Goal: Transaction & Acquisition: Purchase product/service

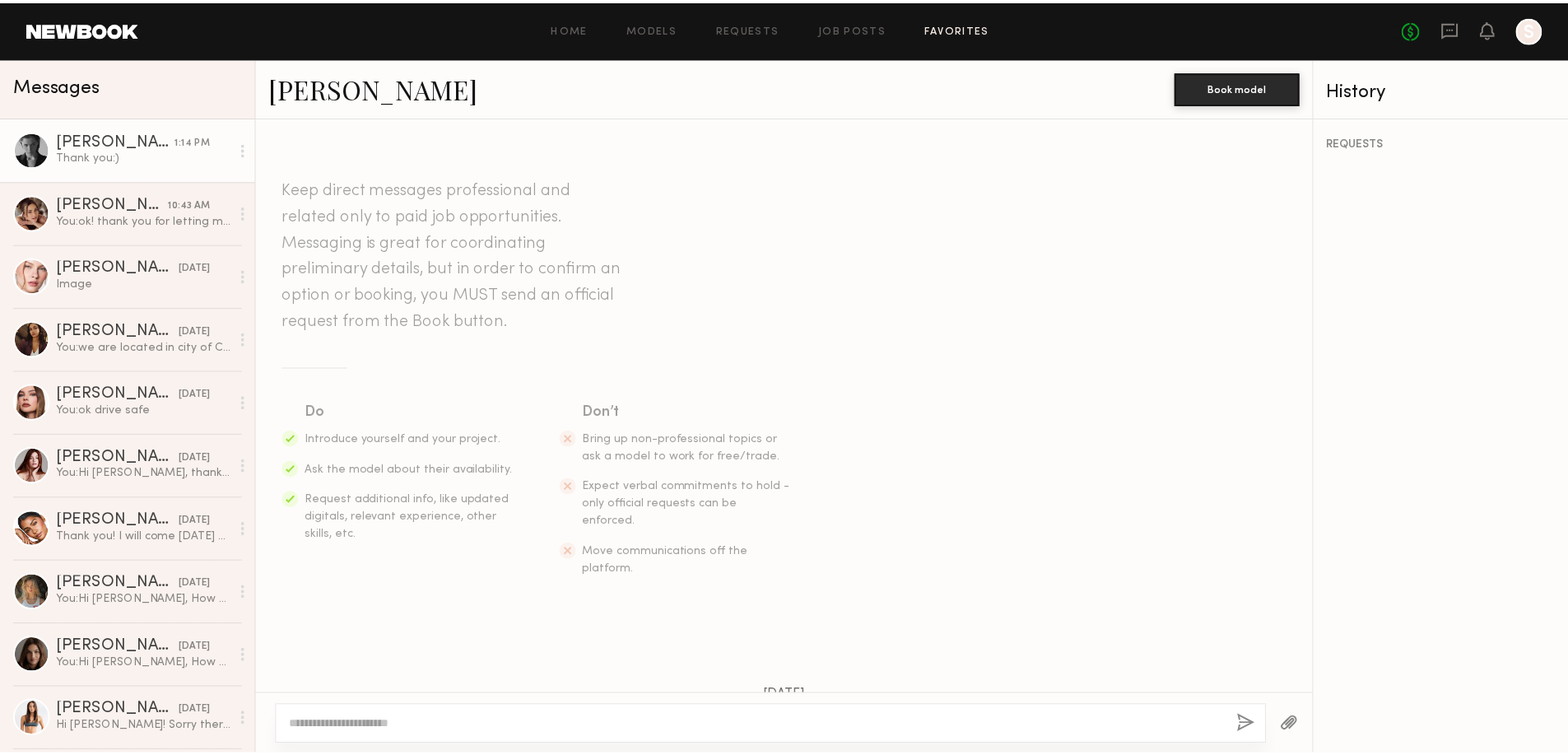
scroll to position [913, 0]
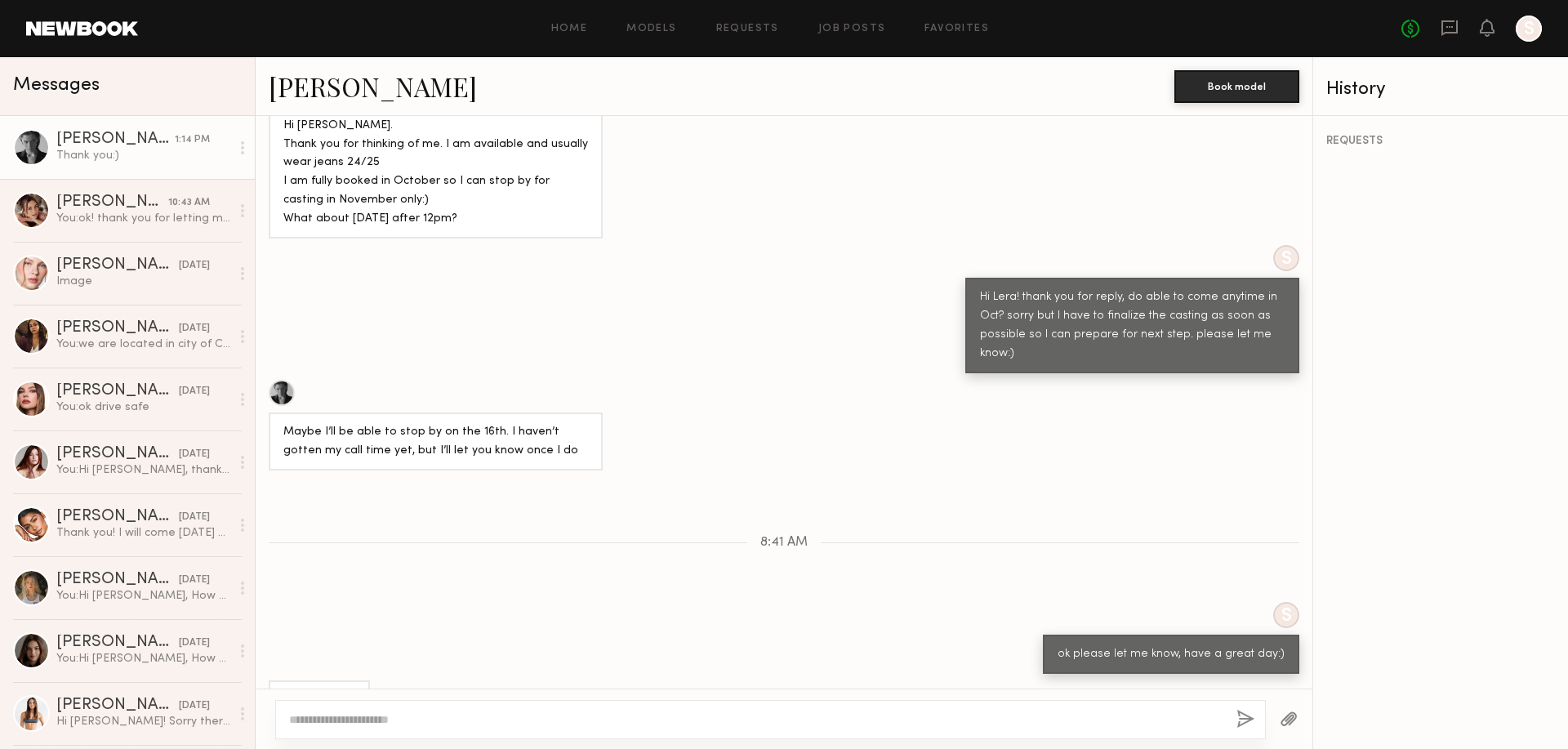
click at [84, 27] on link at bounding box center [82, 28] width 112 height 15
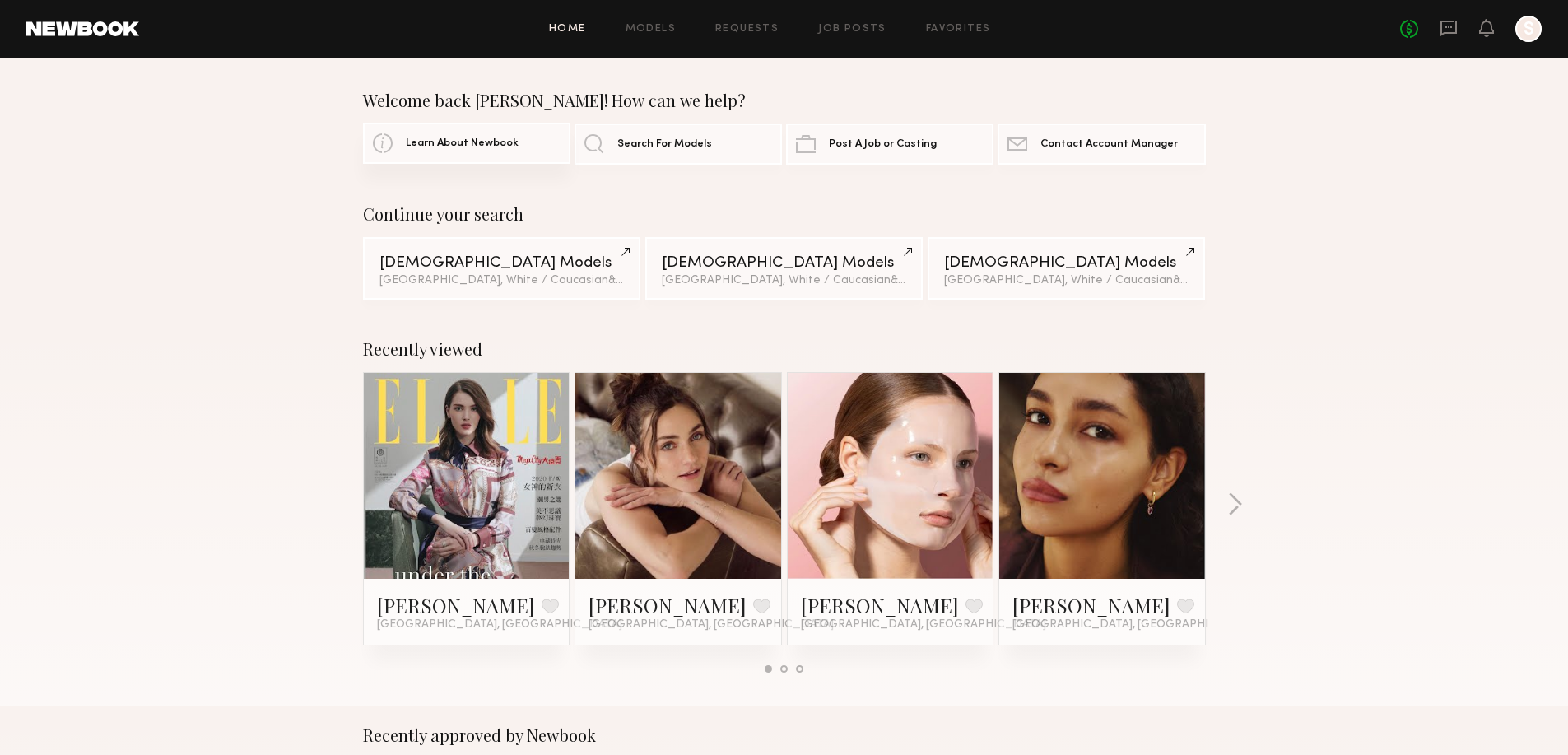
click at [403, 134] on link "Learn About Newbook" at bounding box center [467, 143] width 207 height 41
click at [673, 140] on span "Search For Models" at bounding box center [664, 143] width 95 height 10
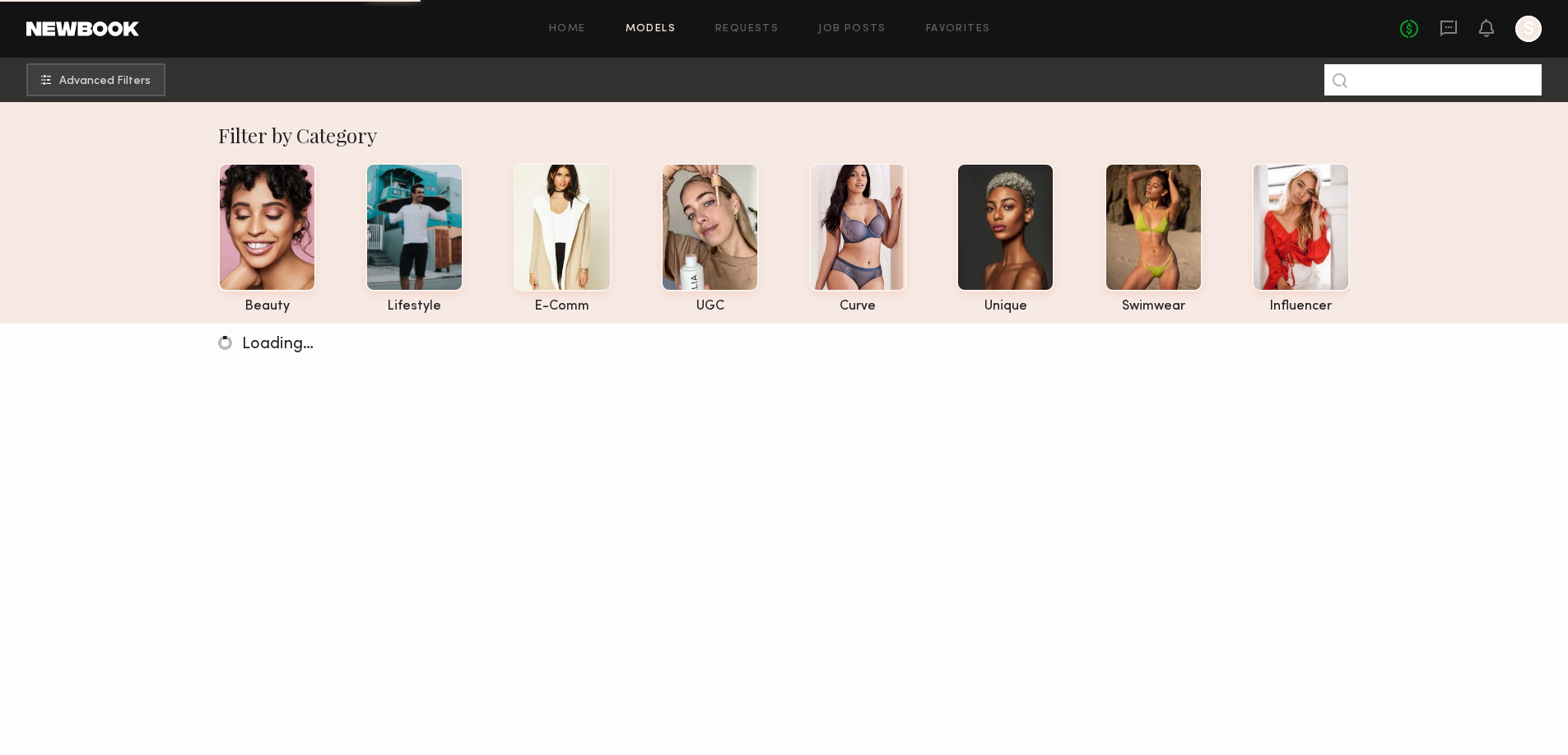
click at [1376, 72] on input at bounding box center [1433, 79] width 217 height 31
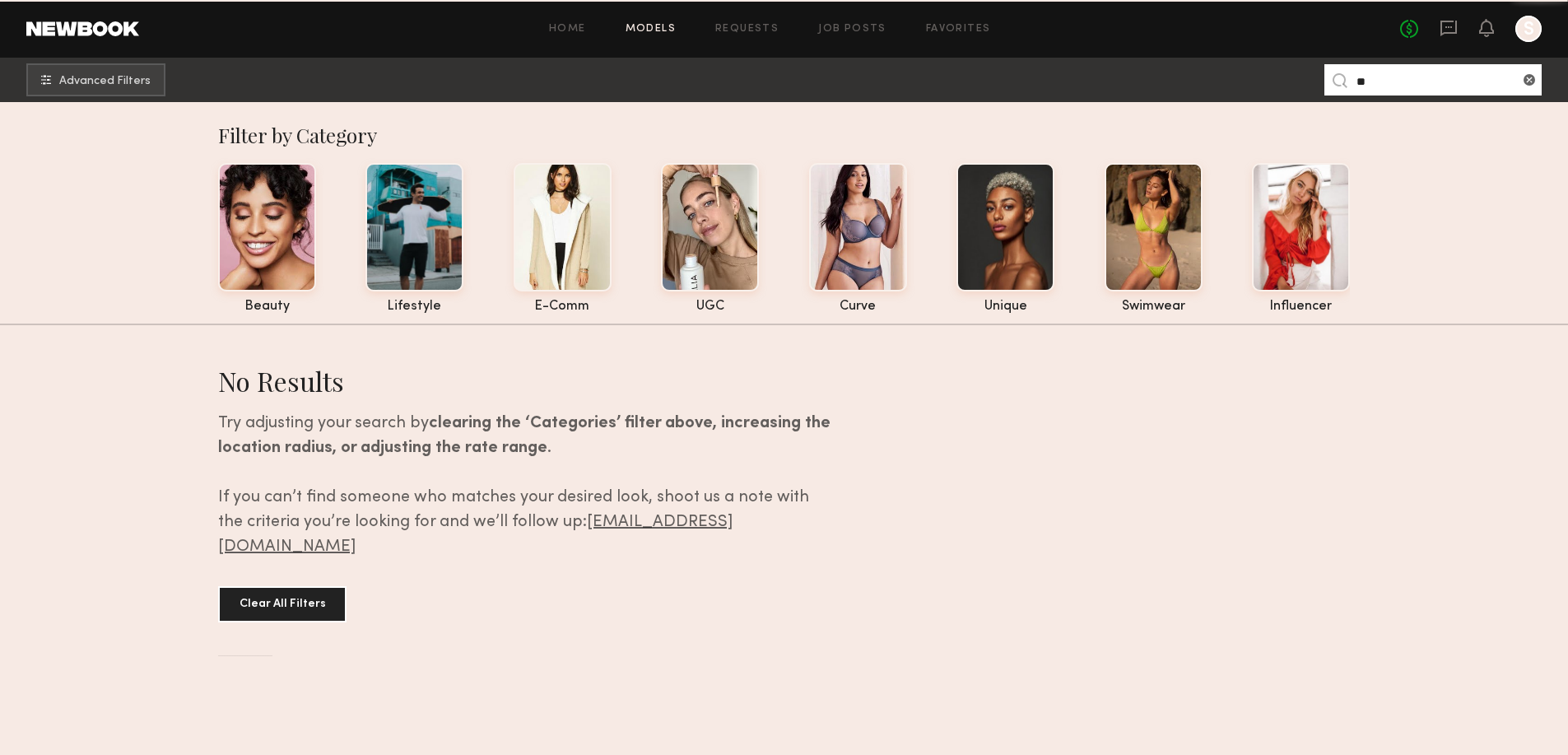
type input "*"
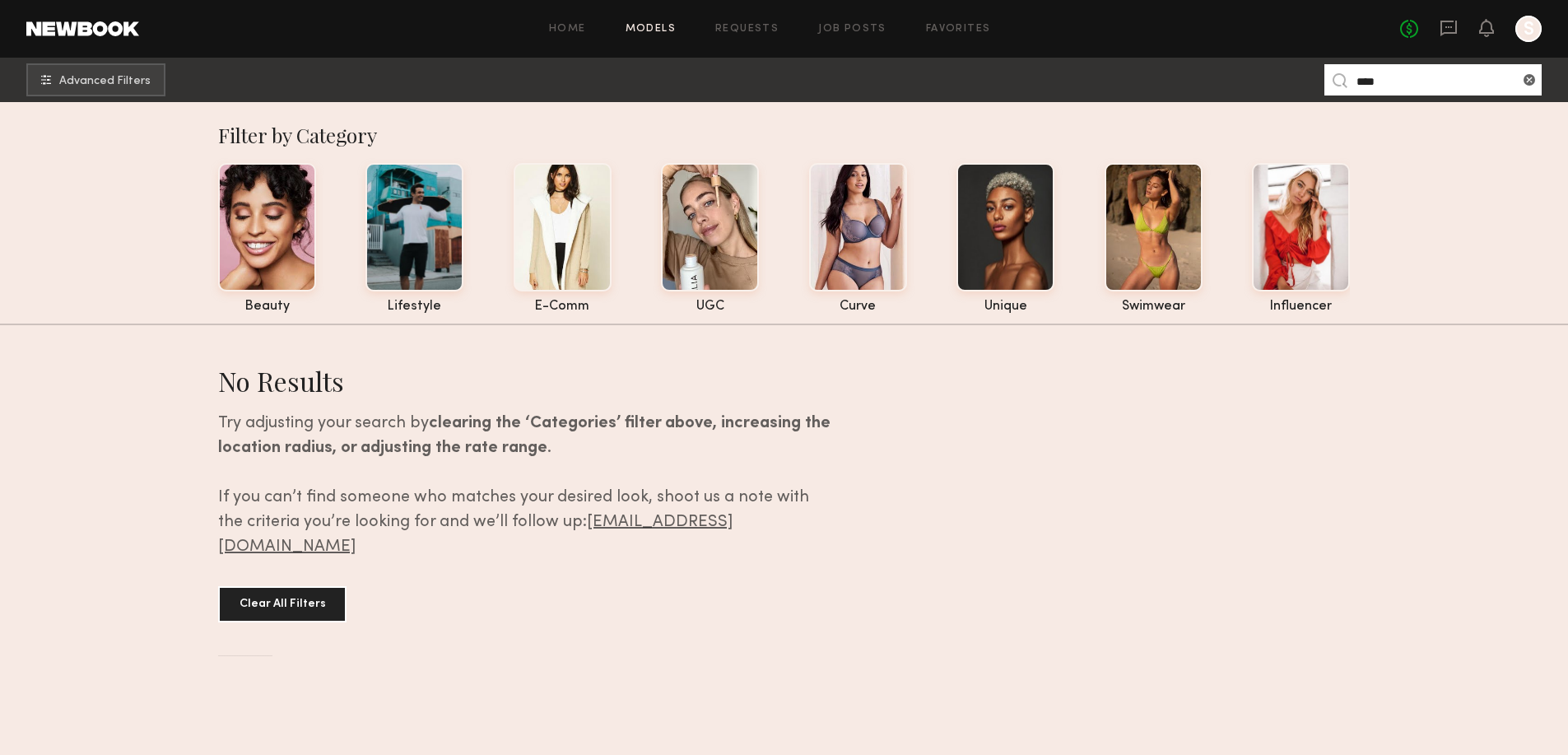
click at [1362, 85] on input "****" at bounding box center [1433, 79] width 217 height 31
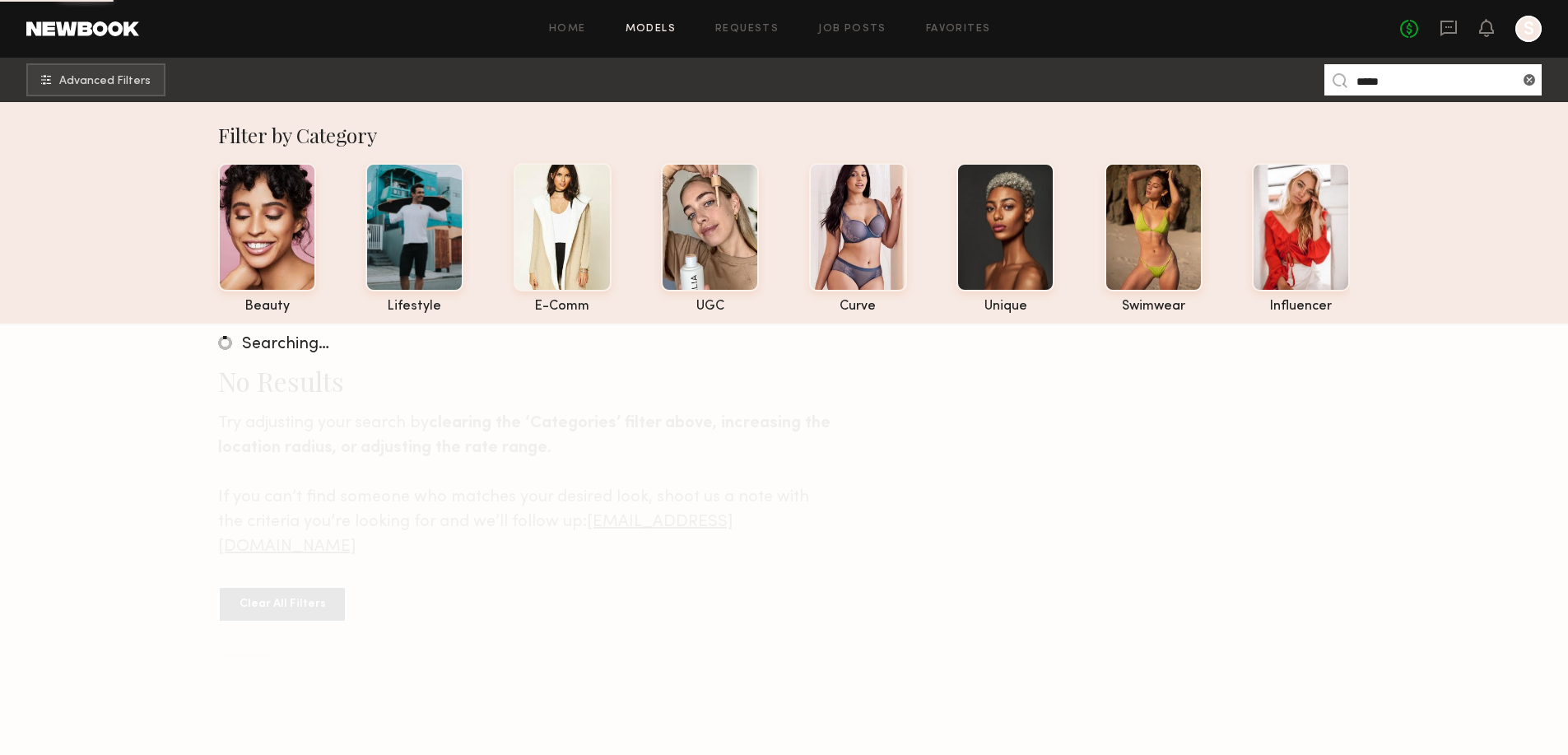
type input "*****"
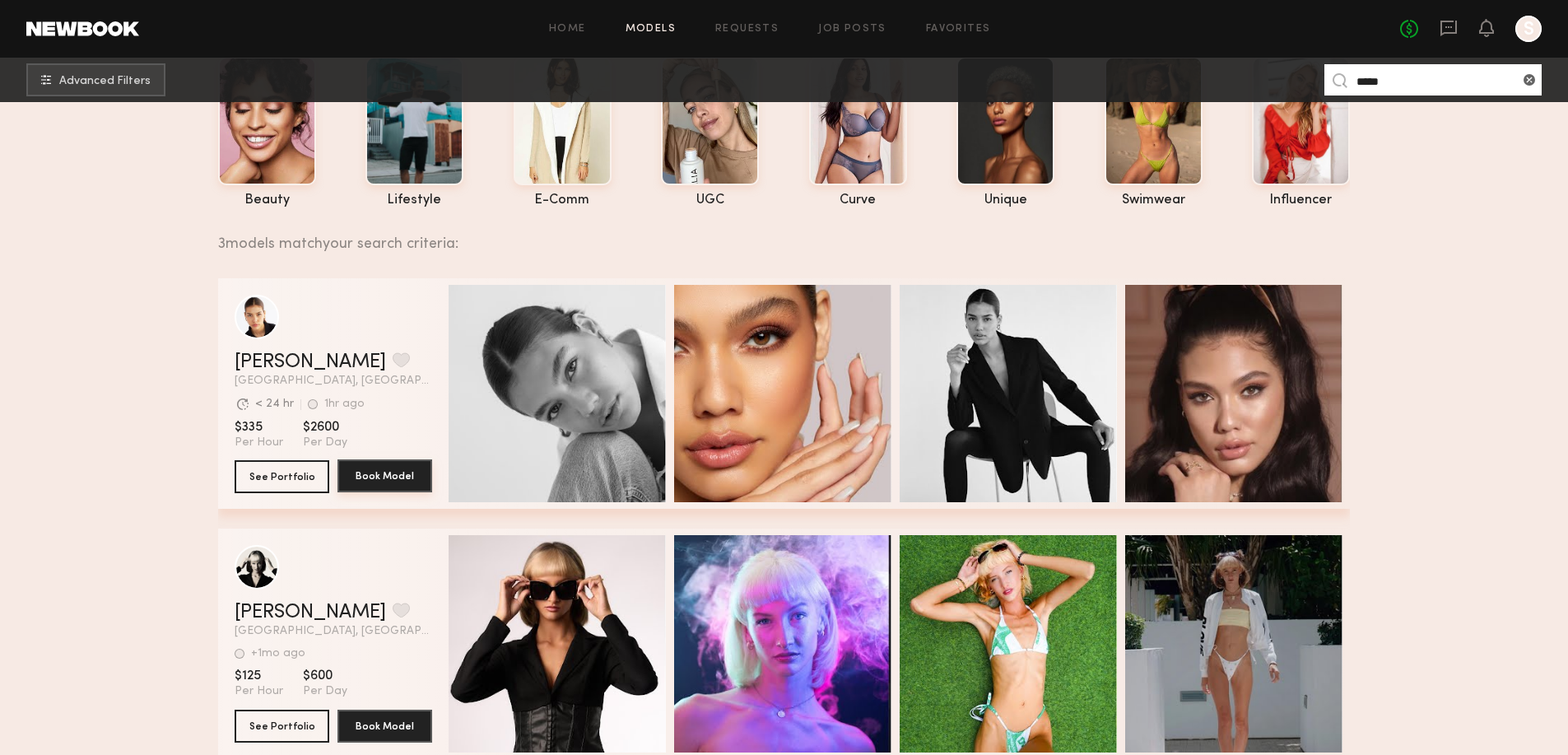
scroll to position [110, 0]
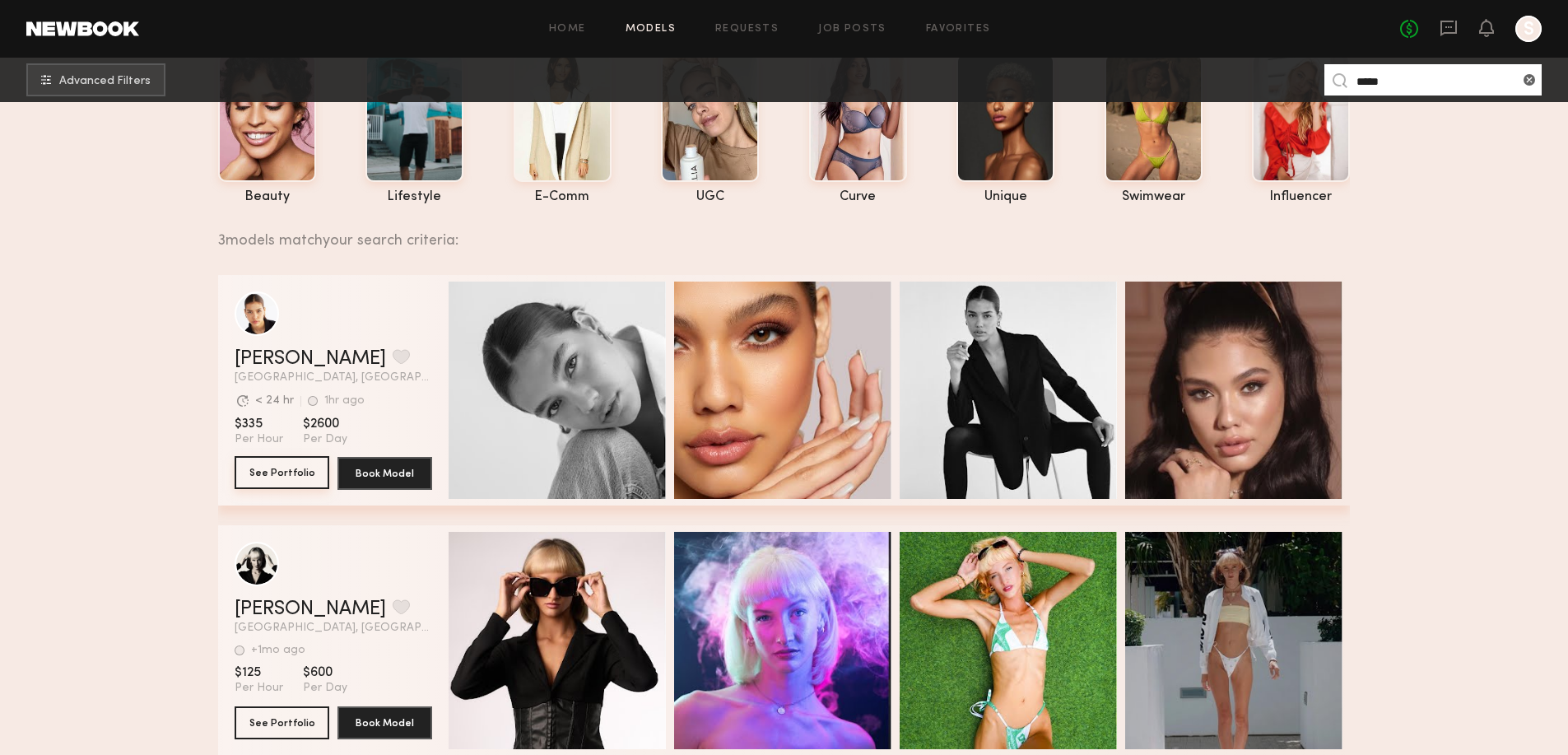
click at [283, 474] on button "See Portfolio" at bounding box center [282, 472] width 95 height 33
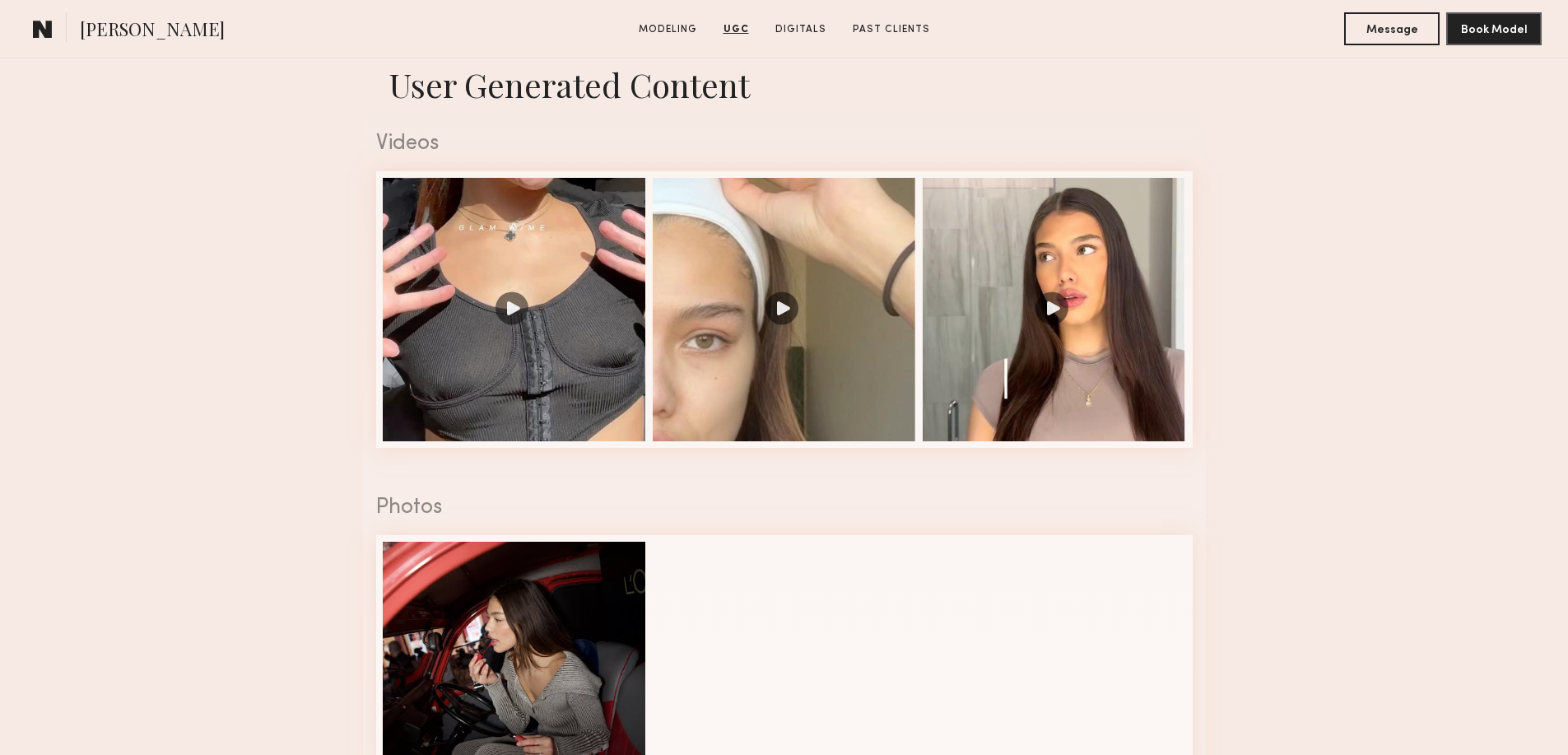
scroll to position [1590, 0]
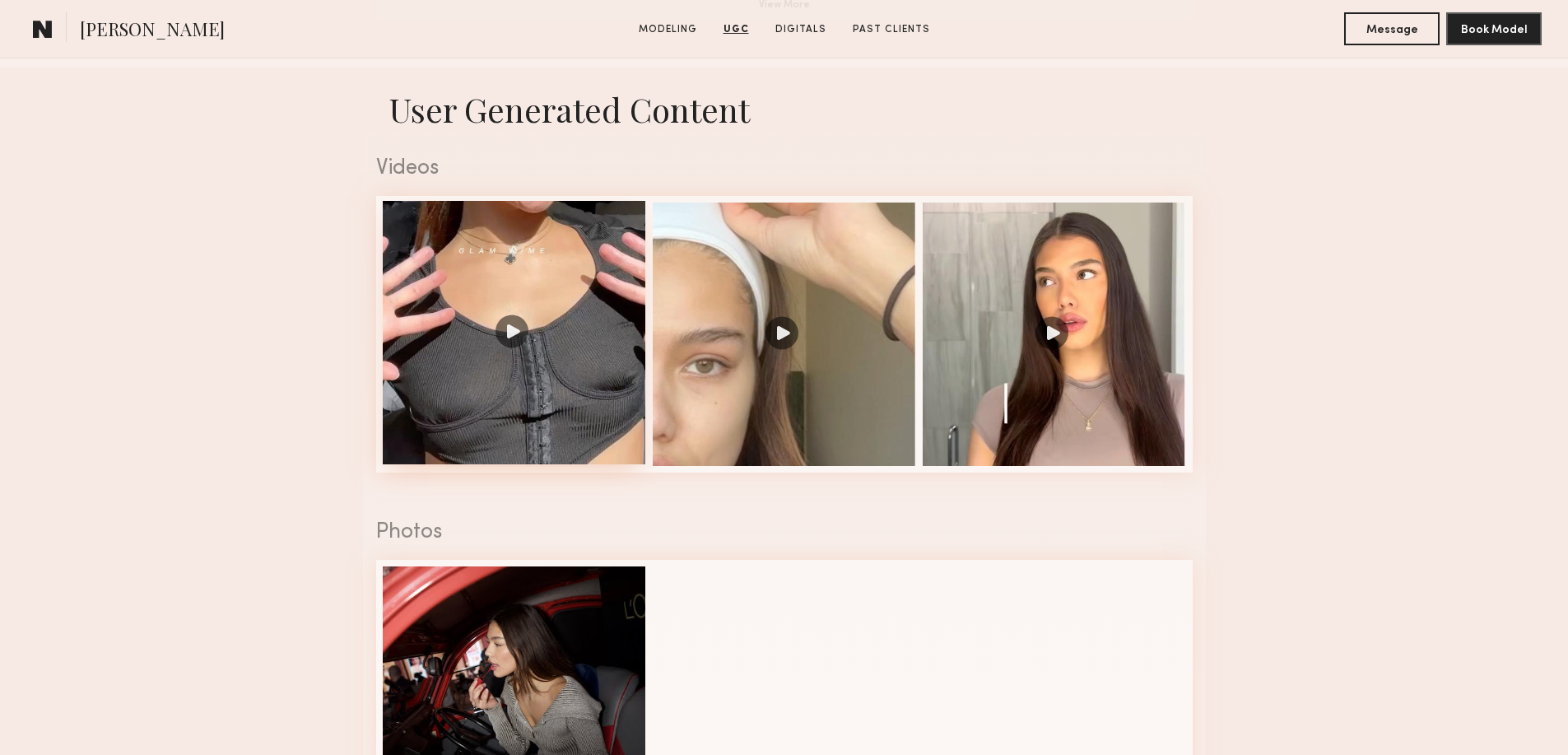
click at [507, 340] on div at bounding box center [513, 332] width 263 height 263
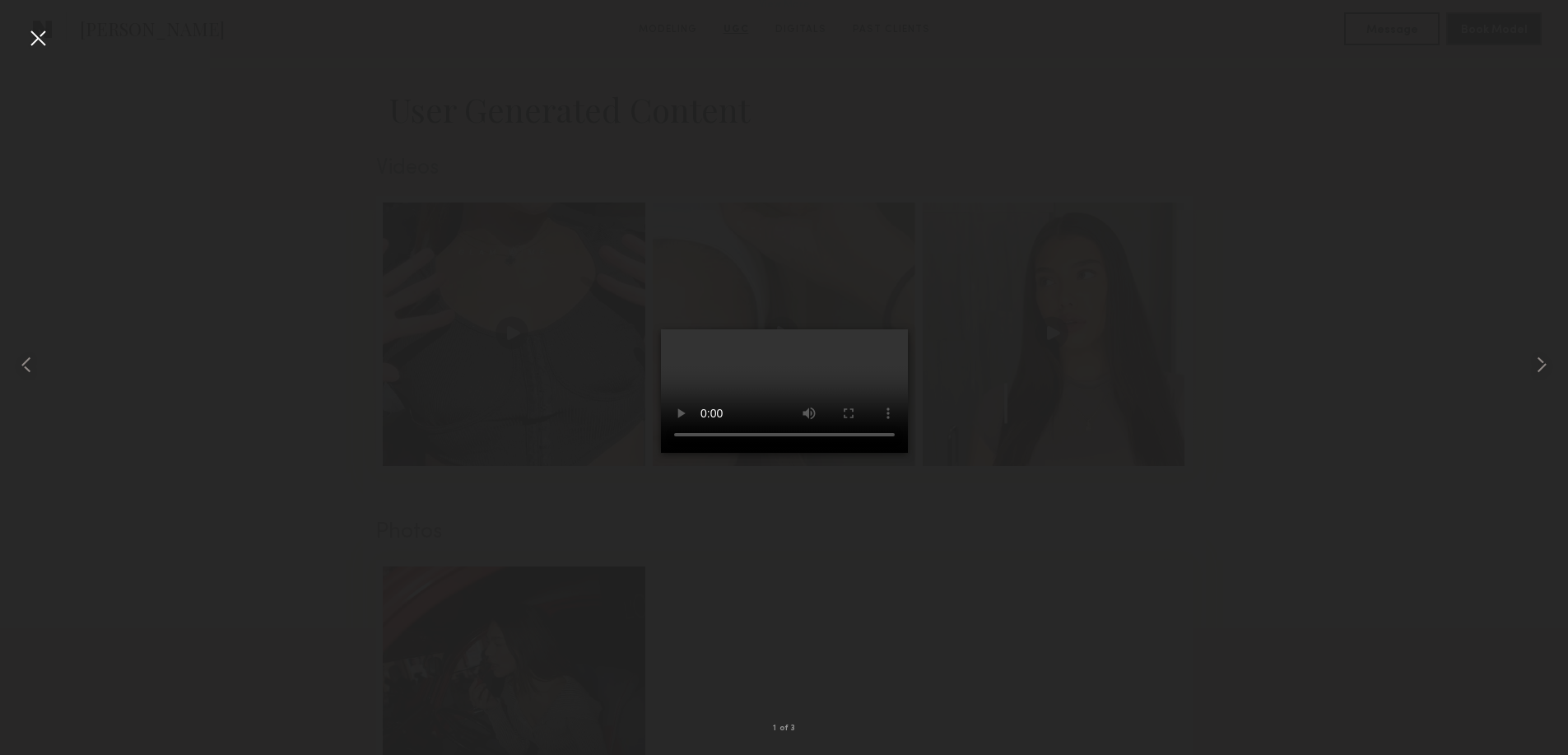
click at [35, 37] on div at bounding box center [38, 38] width 27 height 27
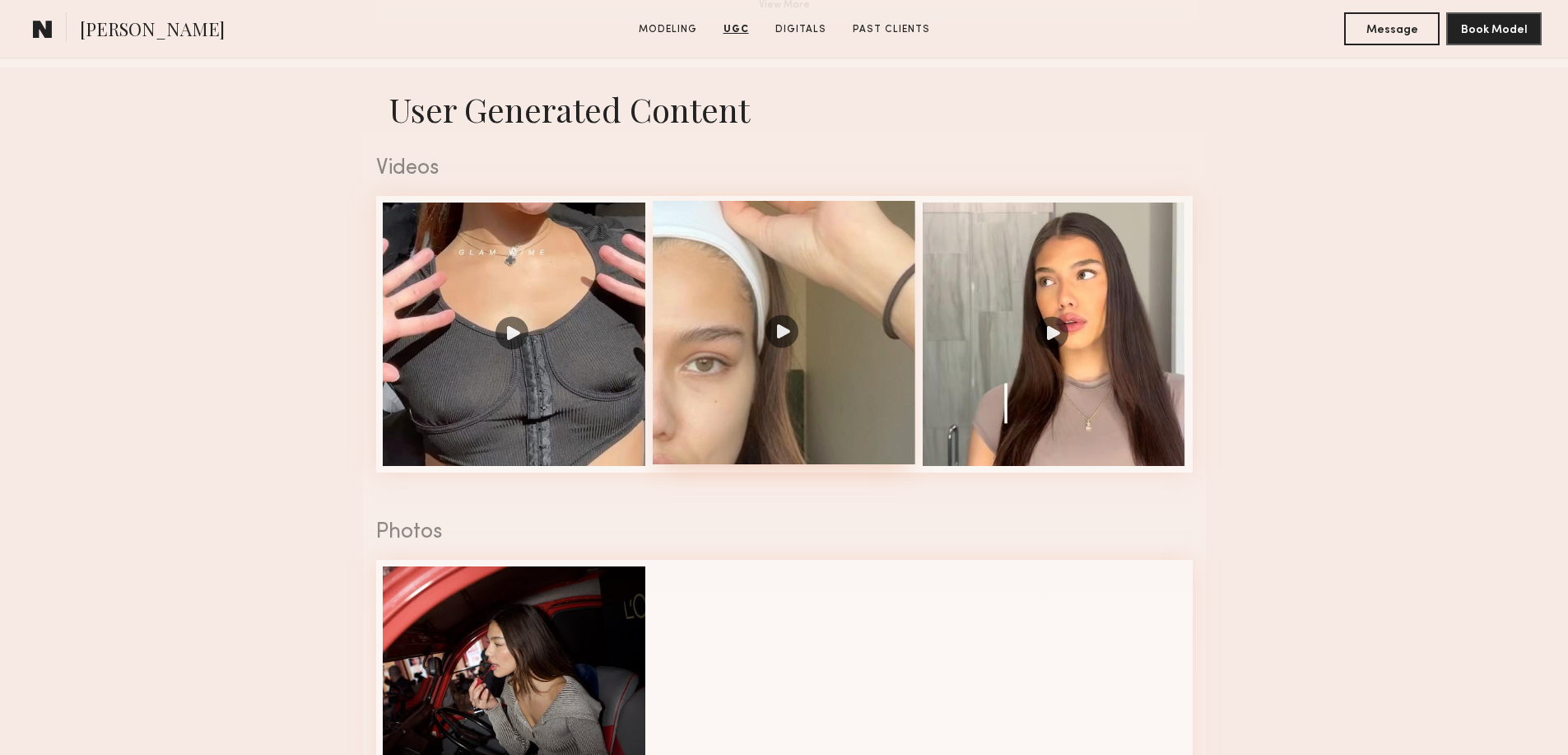
click at [772, 346] on div at bounding box center [784, 332] width 263 height 263
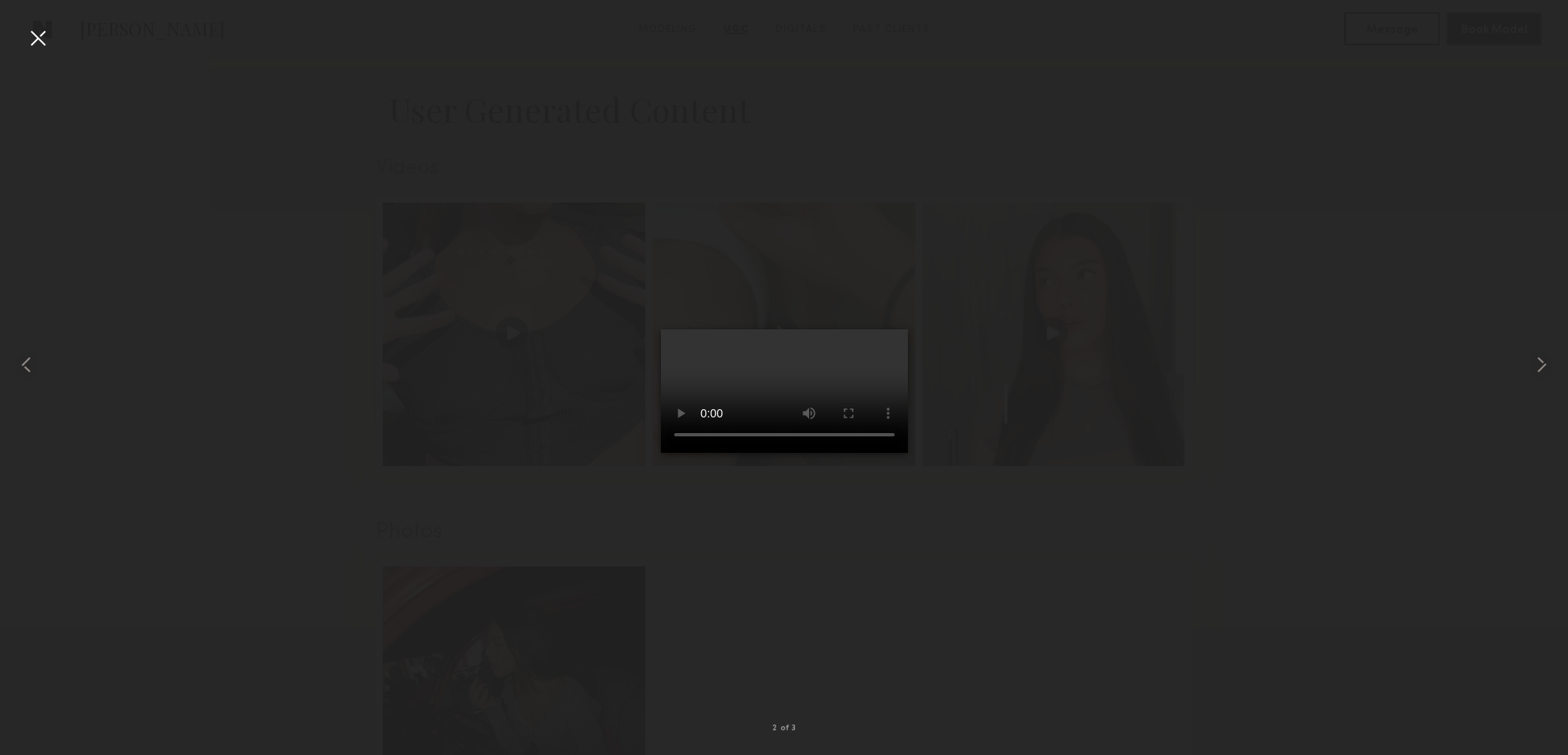
click at [29, 38] on div at bounding box center [38, 38] width 27 height 27
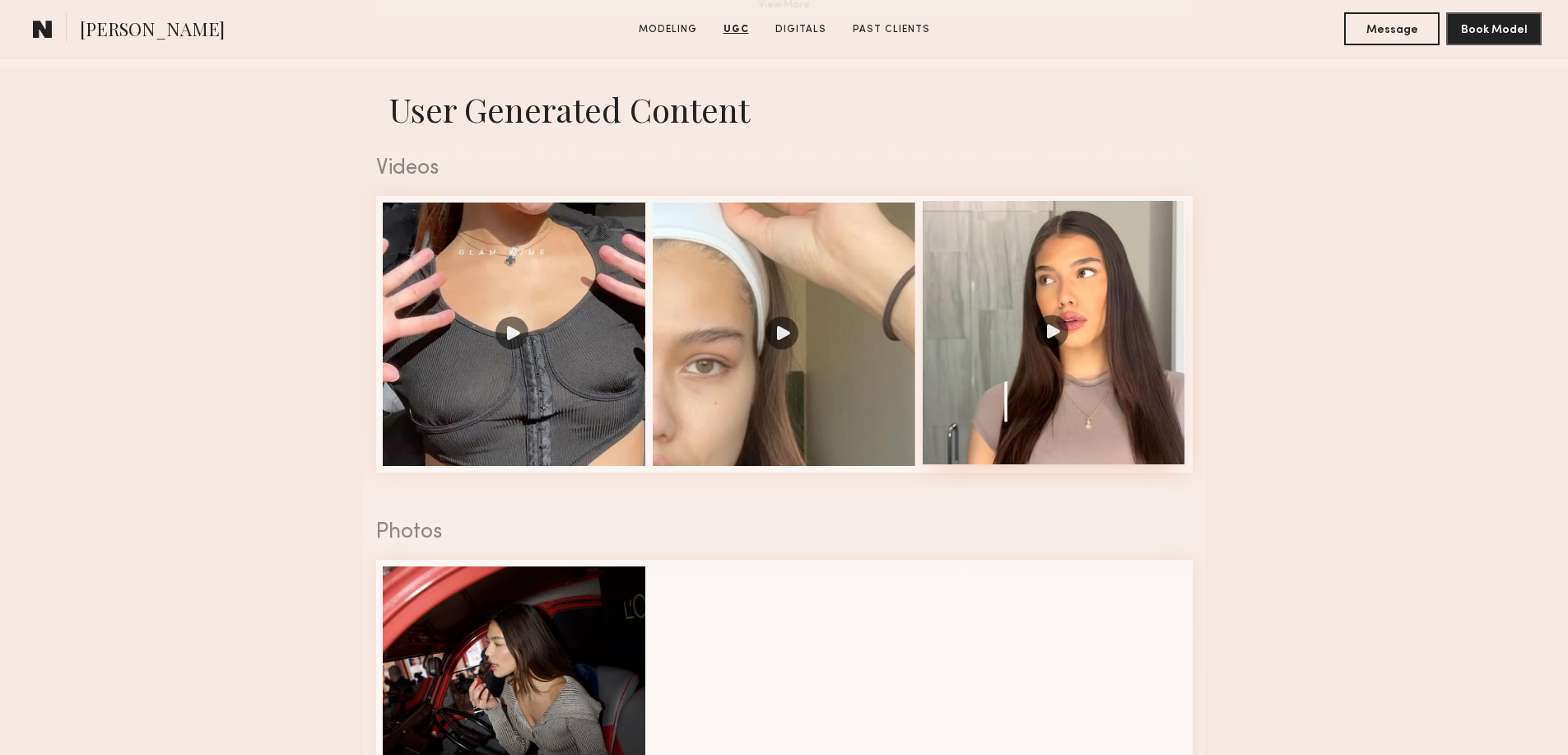
click at [1050, 341] on div at bounding box center [1054, 332] width 263 height 263
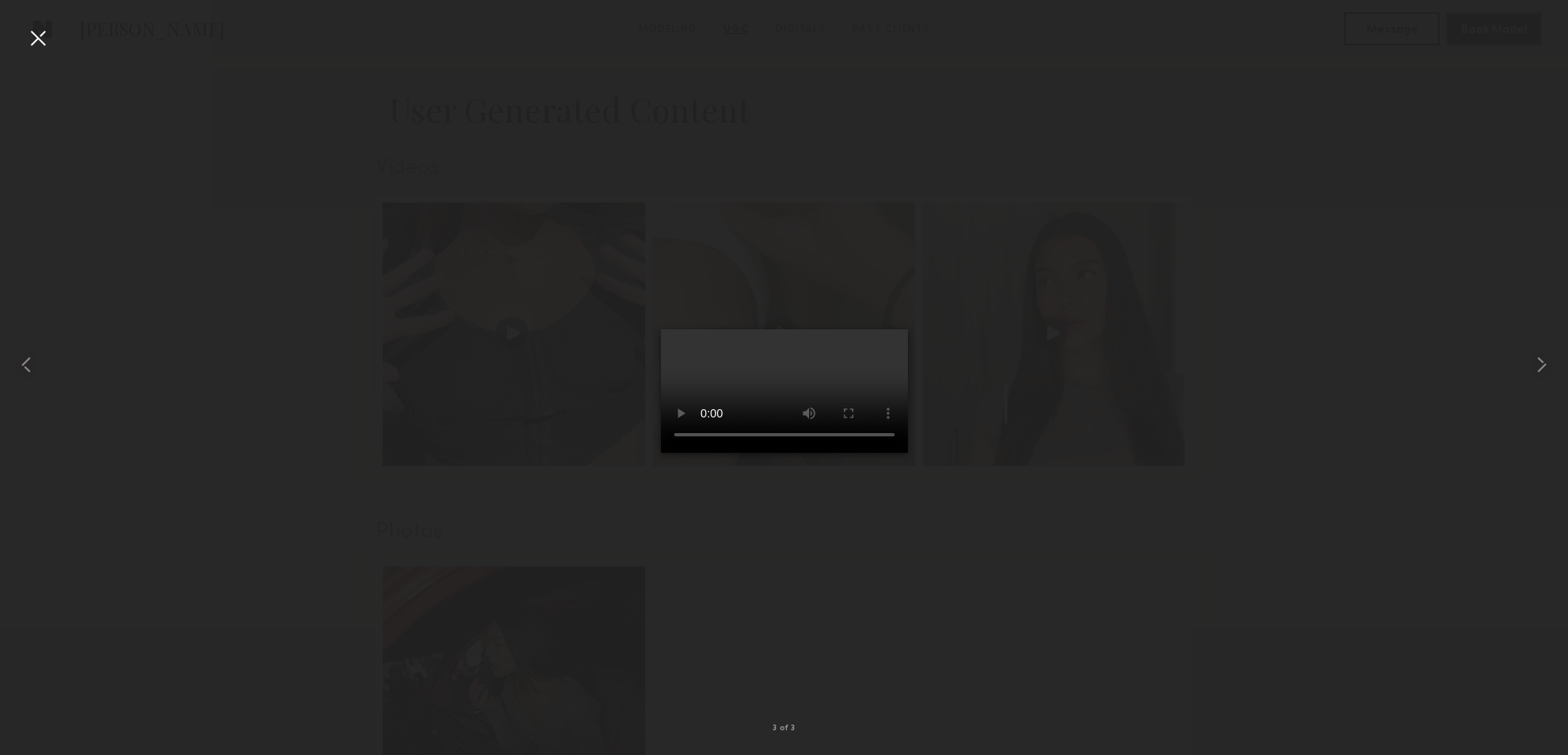
click at [34, 36] on div at bounding box center [38, 38] width 27 height 27
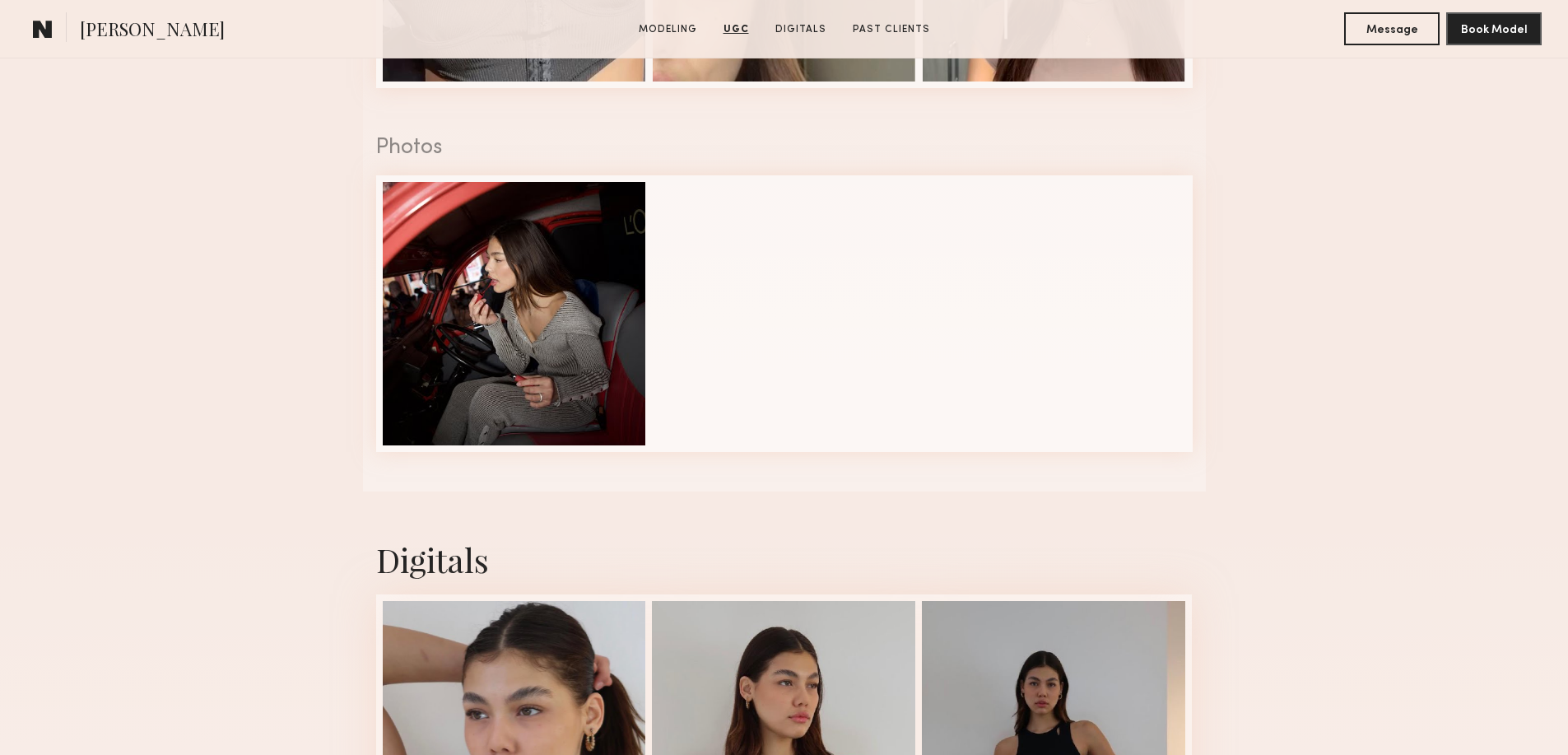
scroll to position [2413, 0]
